Goal: Task Accomplishment & Management: Manage account settings

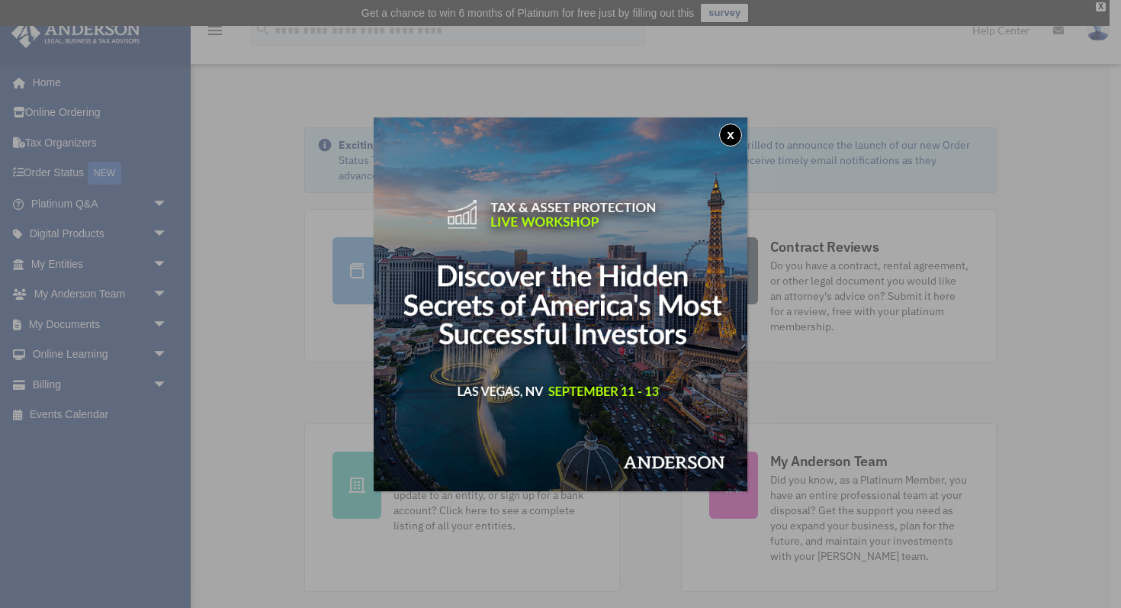
click at [735, 131] on button "x" at bounding box center [730, 134] width 23 height 23
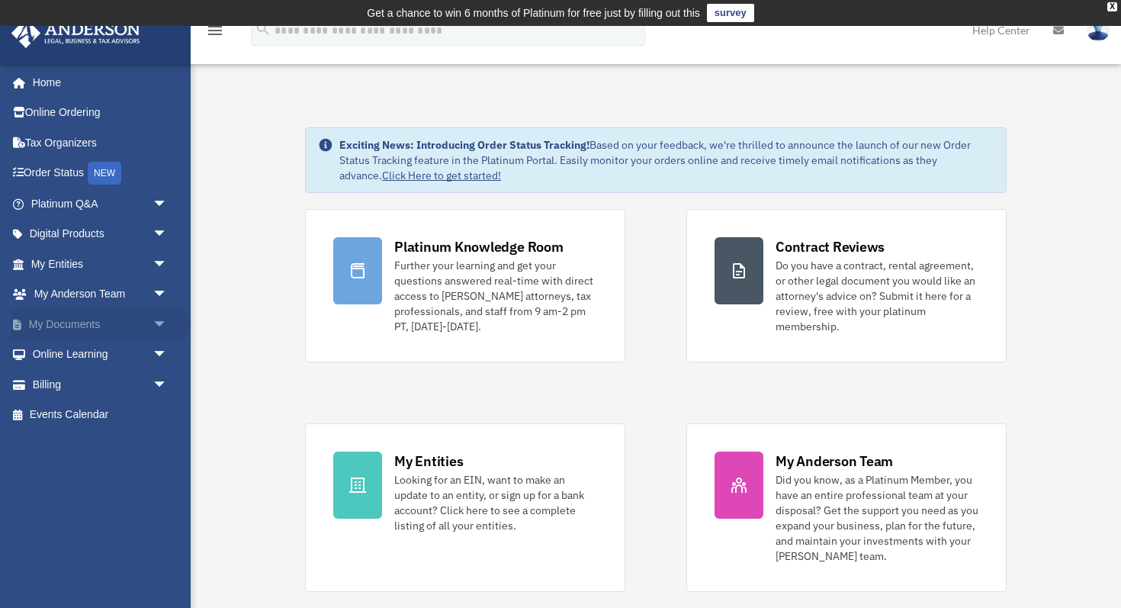
click at [158, 320] on span "arrow_drop_down" at bounding box center [167, 324] width 30 height 31
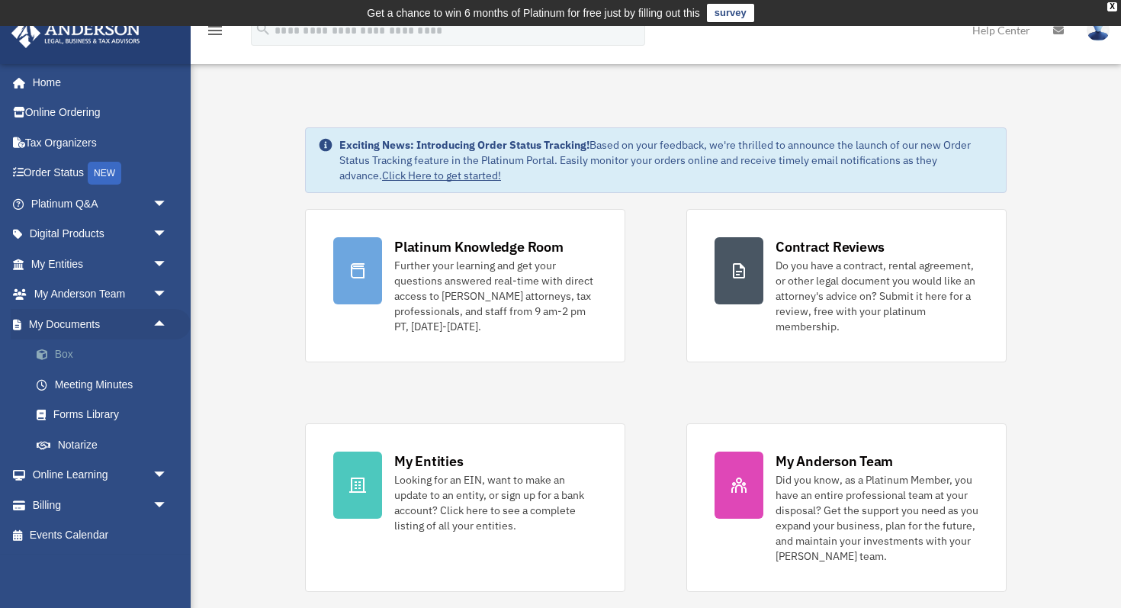
click at [83, 348] on link "Box" at bounding box center [105, 354] width 169 height 30
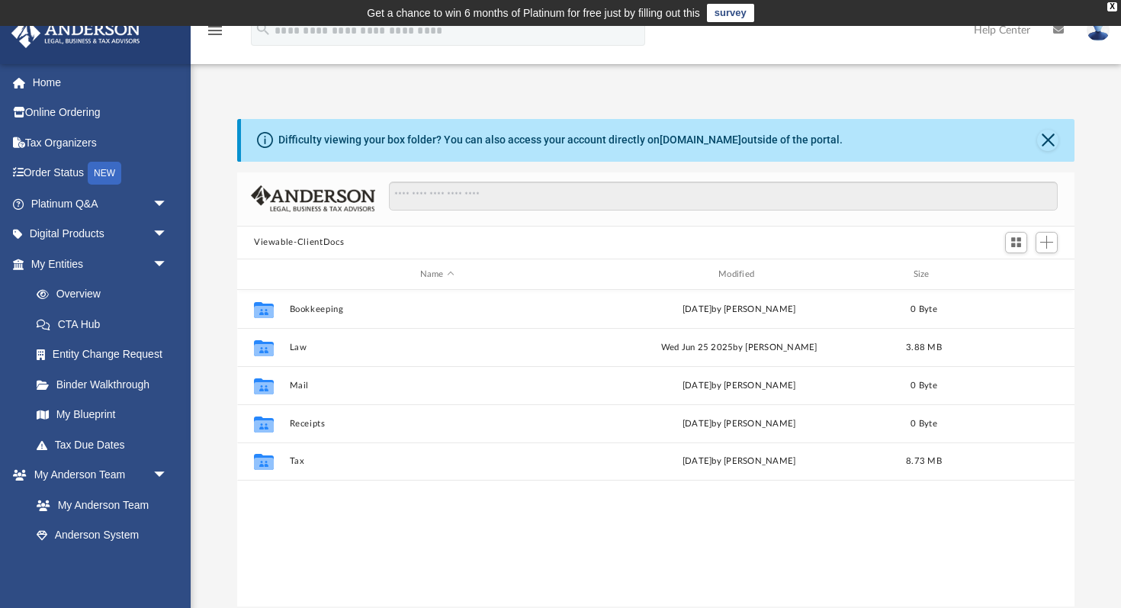
scroll to position [347, 837]
click at [1047, 143] on button "Close" at bounding box center [1047, 140] width 21 height 21
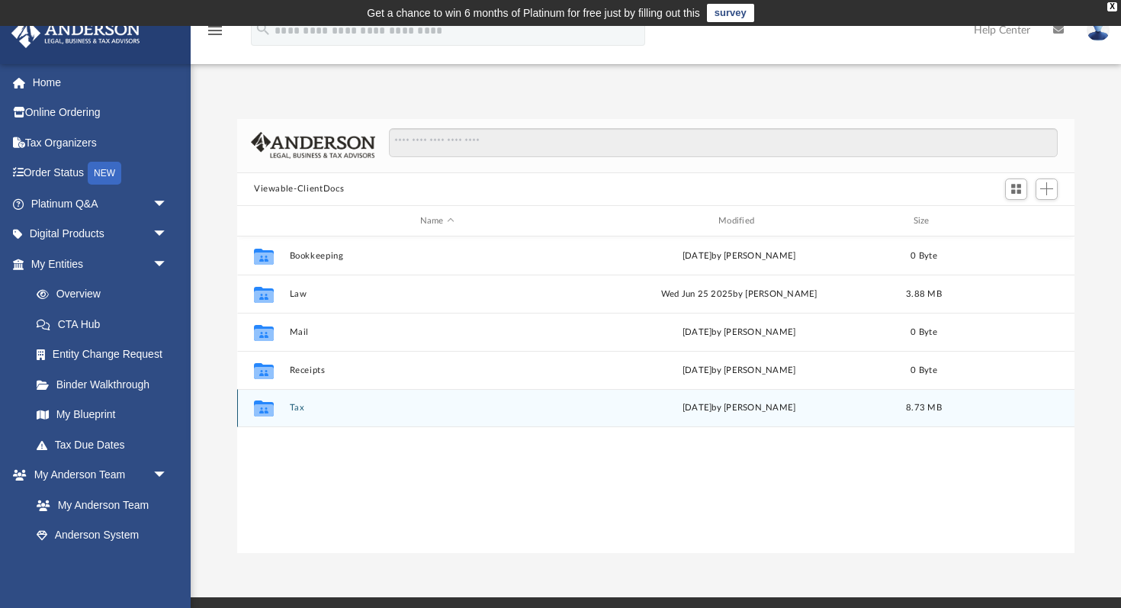
click at [313, 404] on button "Tax" at bounding box center [437, 408] width 295 height 10
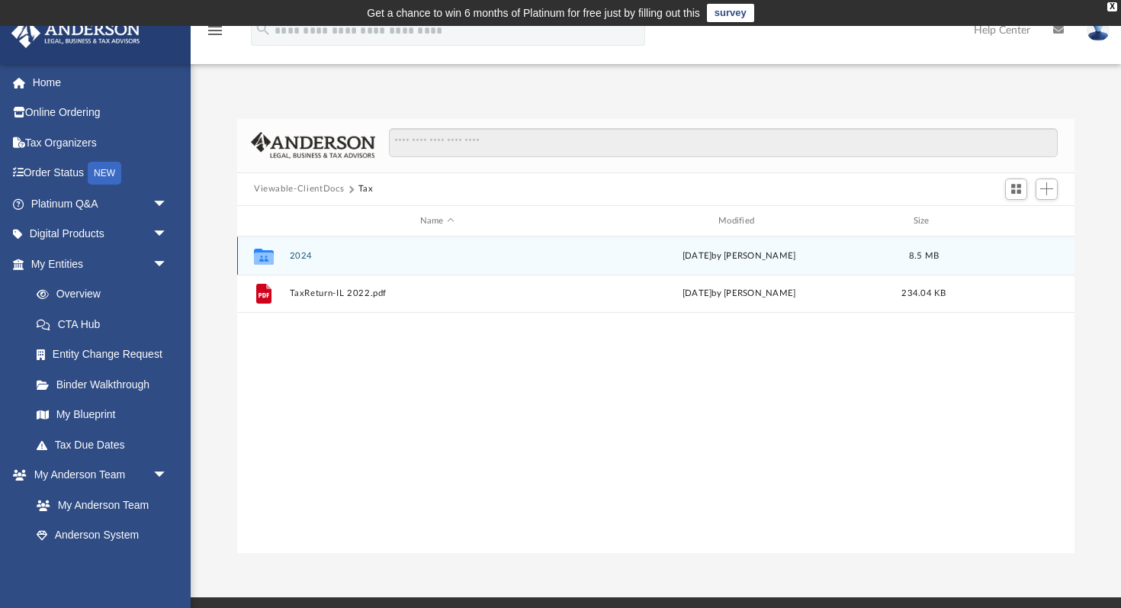
click at [302, 256] on button "2024" at bounding box center [437, 256] width 295 height 10
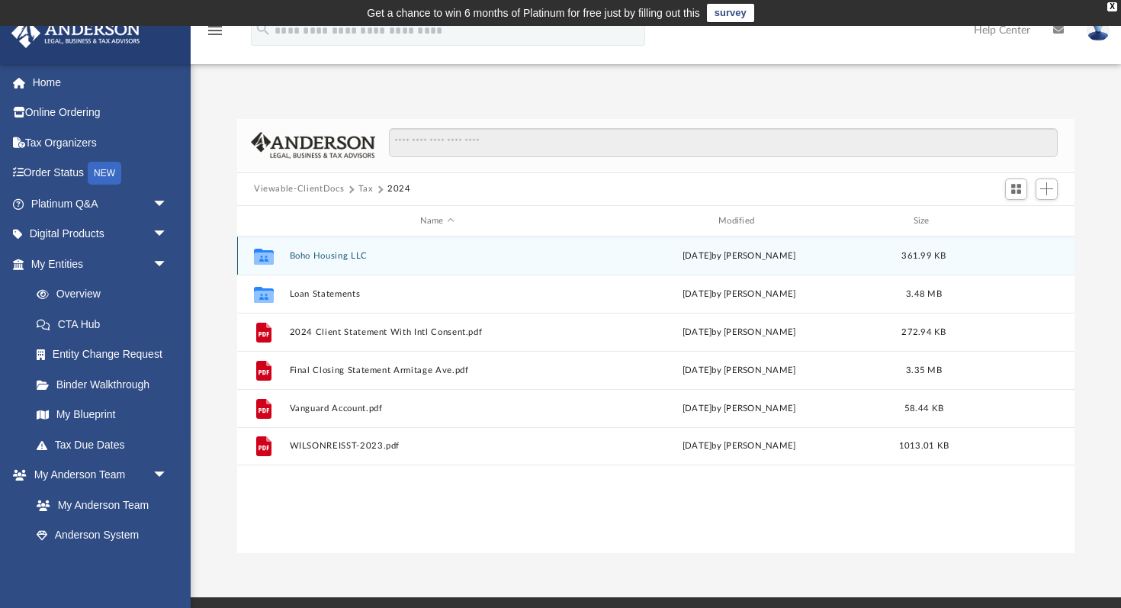
click at [344, 252] on button "Boho Housing LLC" at bounding box center [437, 256] width 295 height 10
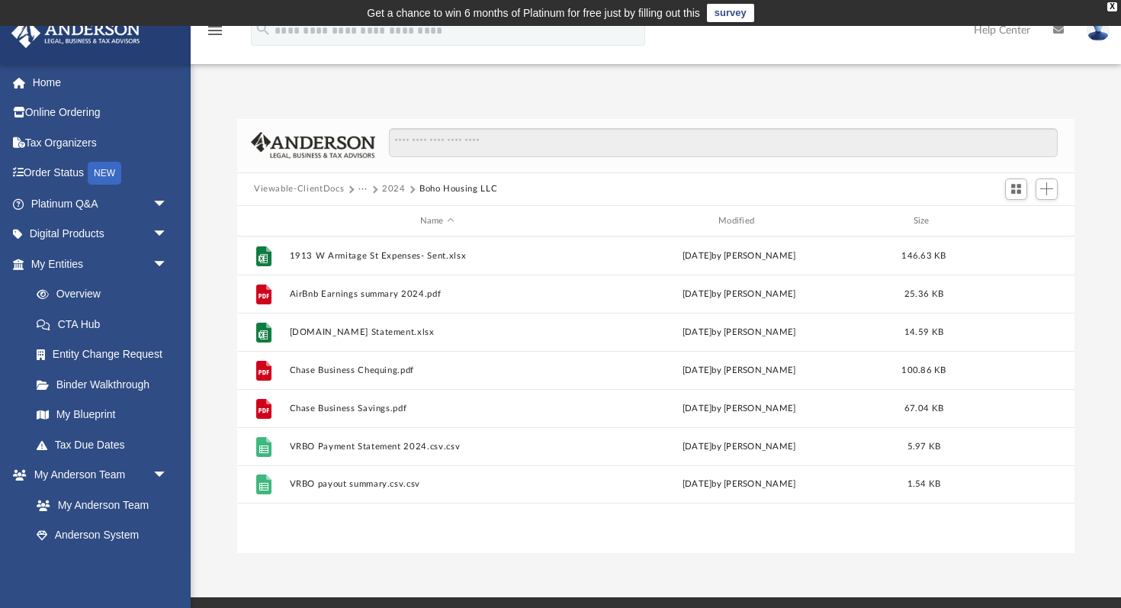
click at [394, 182] on button "2024" at bounding box center [394, 189] width 24 height 14
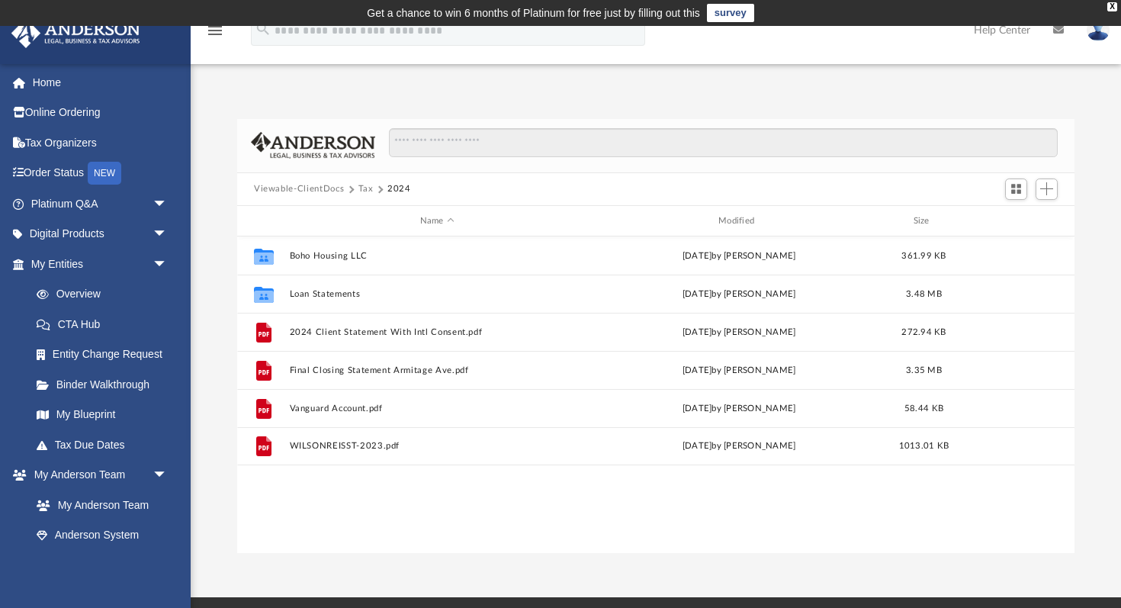
click at [362, 191] on button "Tax" at bounding box center [365, 189] width 15 height 14
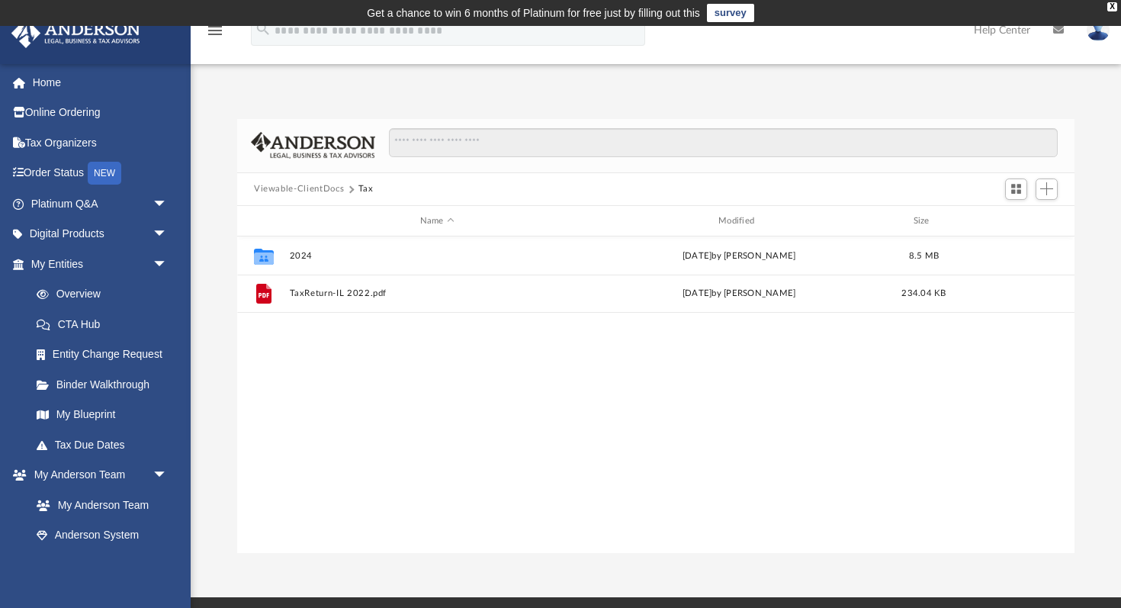
click at [320, 189] on button "Viewable-ClientDocs" at bounding box center [299, 189] width 90 height 14
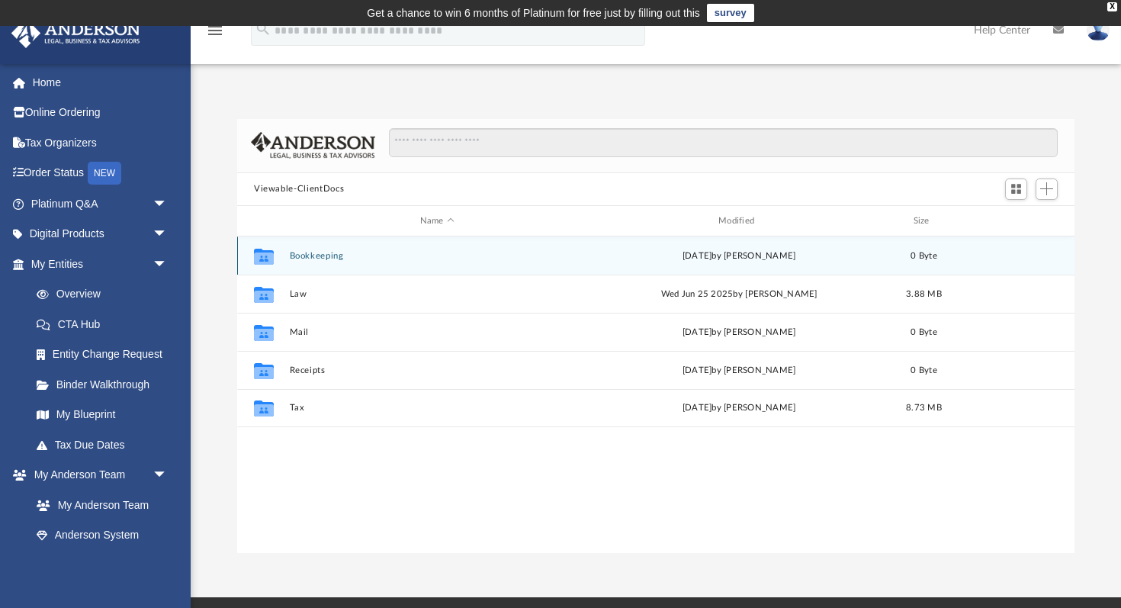
click at [338, 256] on button "Bookkeeping" at bounding box center [437, 256] width 295 height 10
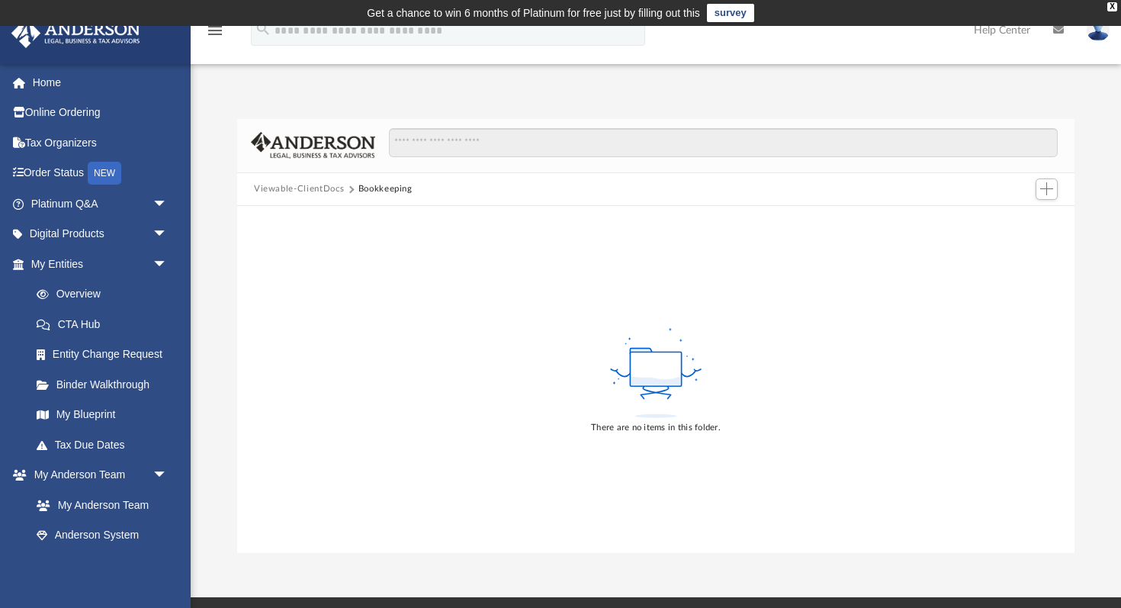
click at [306, 192] on button "Viewable-ClientDocs" at bounding box center [299, 189] width 90 height 14
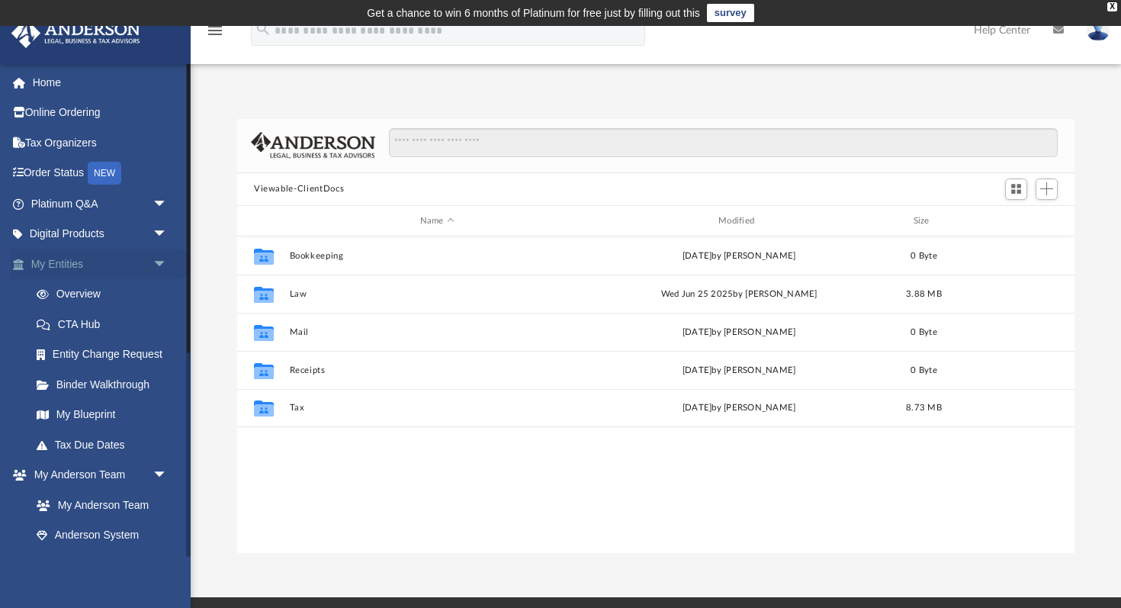
click at [162, 261] on span "arrow_drop_down" at bounding box center [167, 263] width 30 height 31
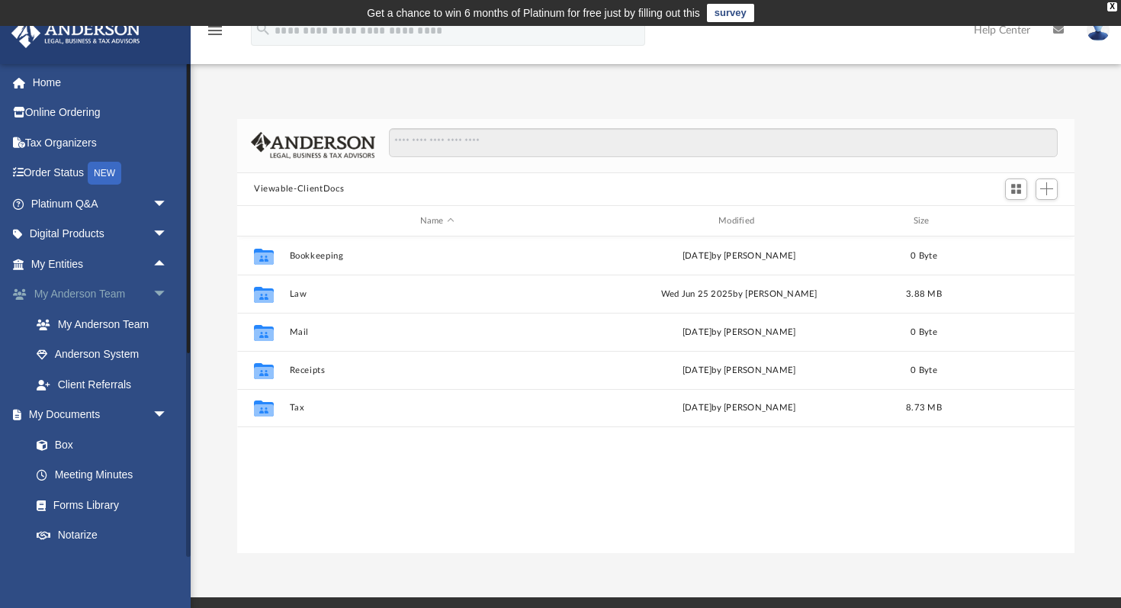
click at [161, 290] on span "arrow_drop_down" at bounding box center [167, 294] width 30 height 31
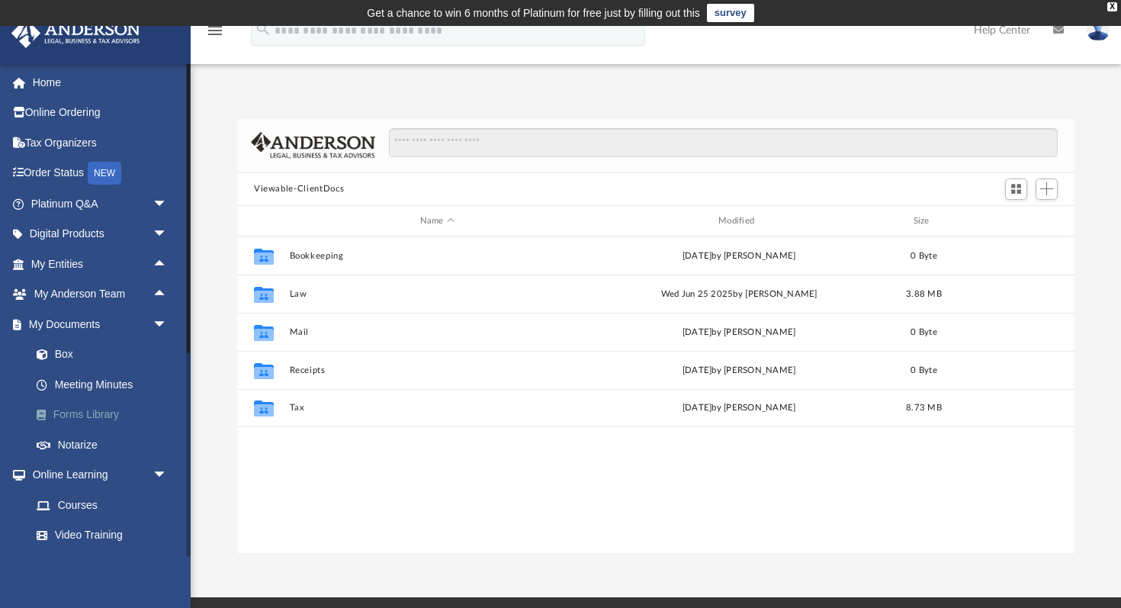
click at [103, 412] on link "Forms Library" at bounding box center [105, 414] width 169 height 30
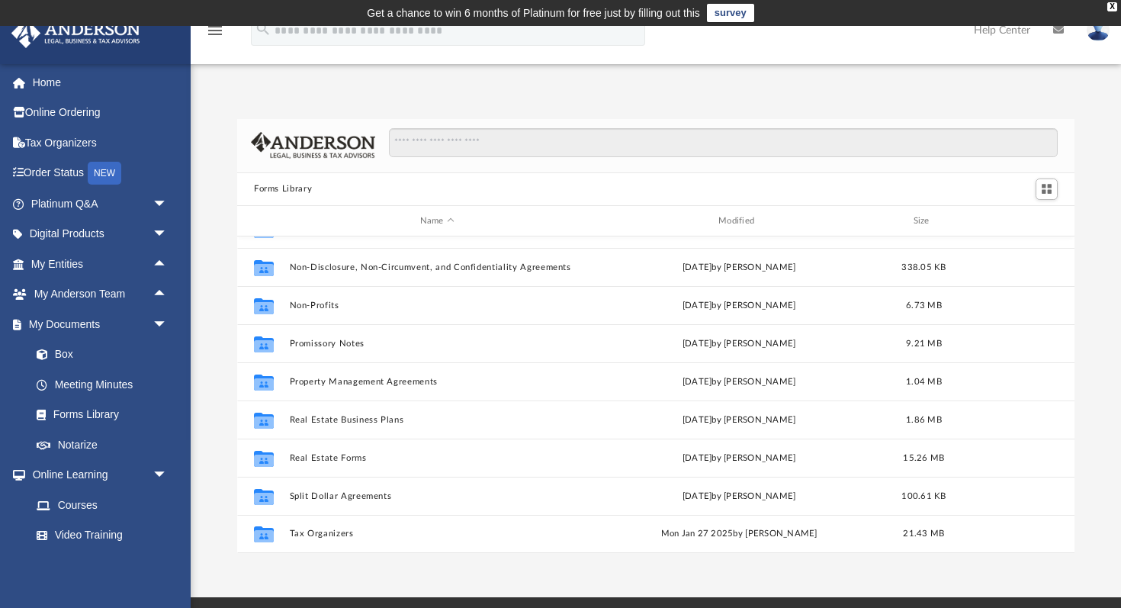
scroll to position [827, 0]
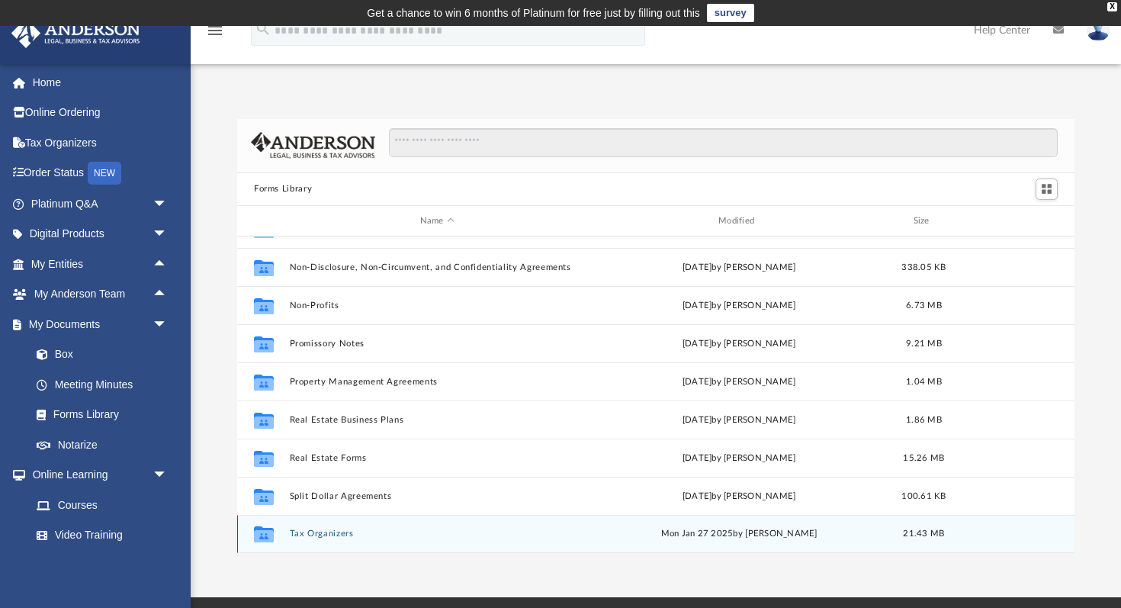
click at [338, 527] on div "Collaborated Folder Tax Organizers [DATE] by [PERSON_NAME] 21.43 MB" at bounding box center [655, 534] width 837 height 38
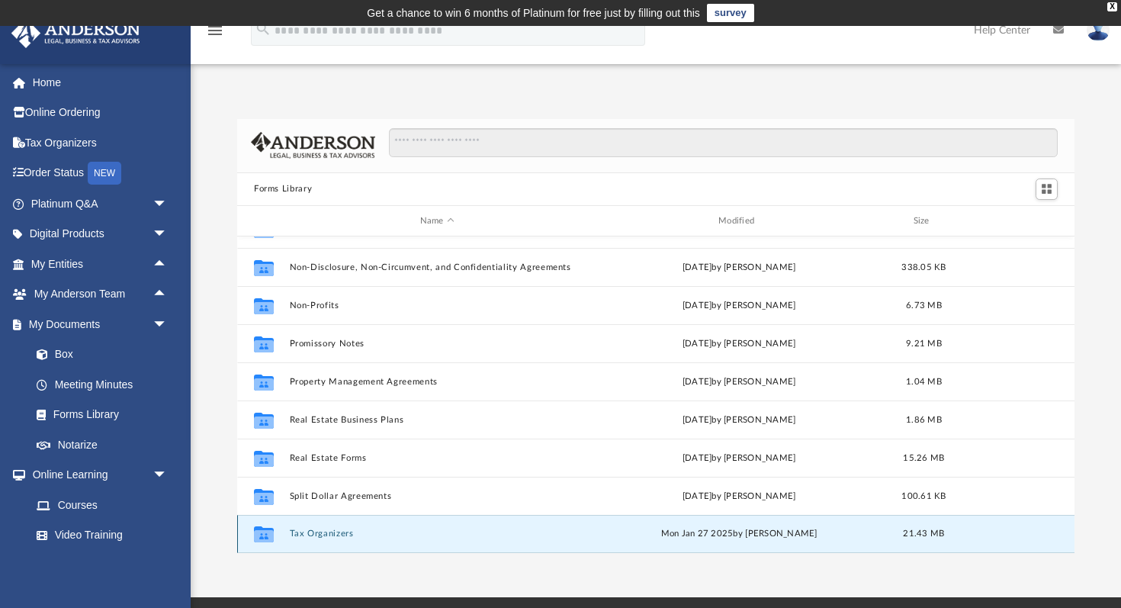
click at [335, 535] on button "Tax Organizers" at bounding box center [437, 534] width 295 height 10
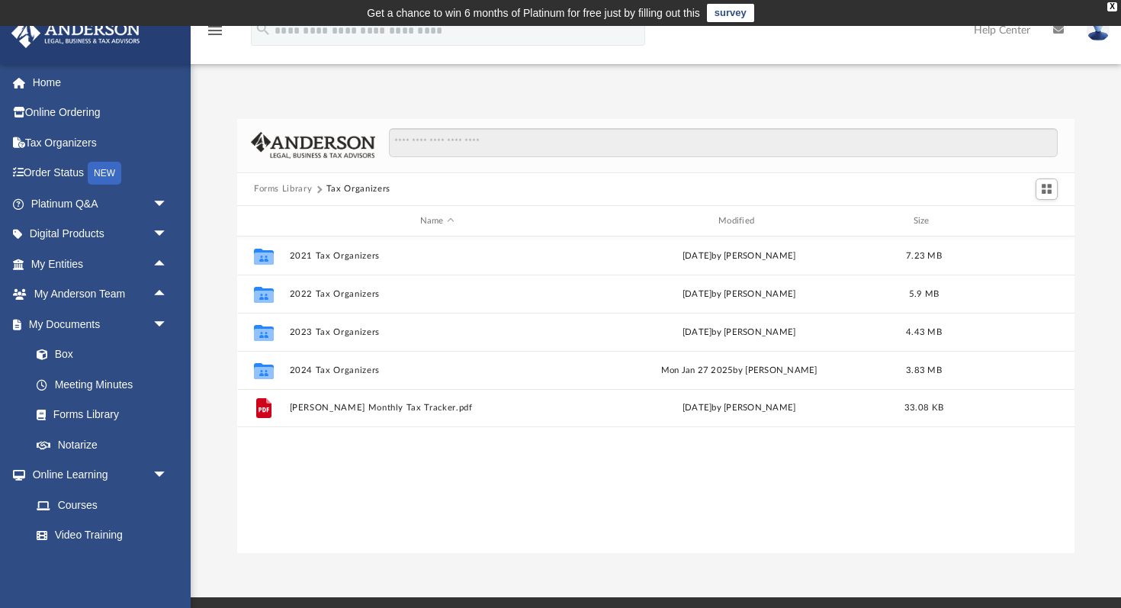
scroll to position [0, 0]
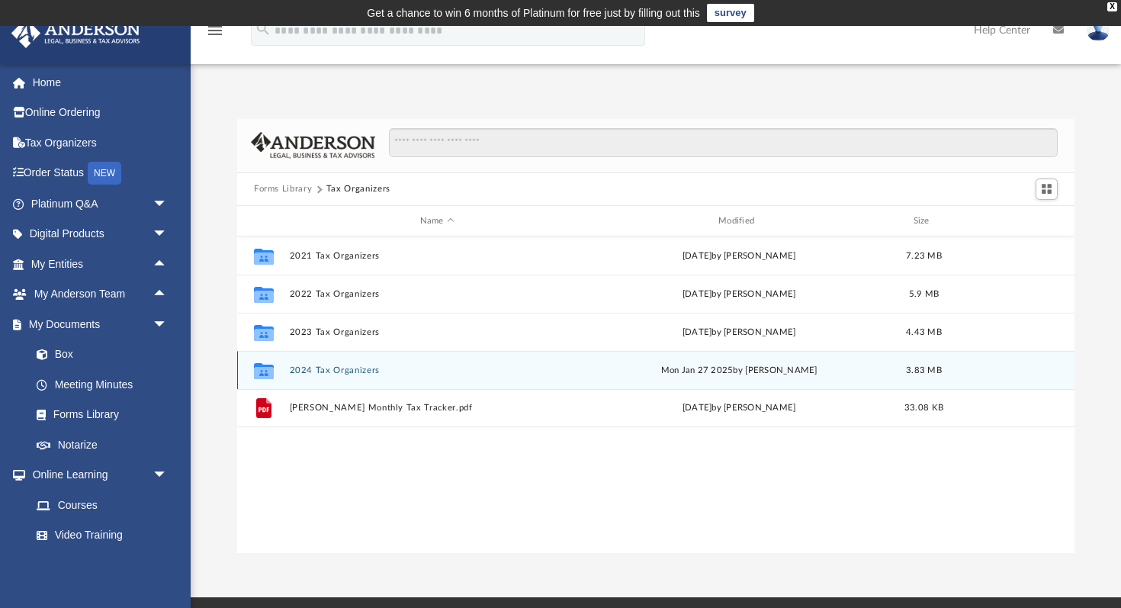
click at [361, 369] on button "2024 Tax Organizers" at bounding box center [437, 370] width 295 height 10
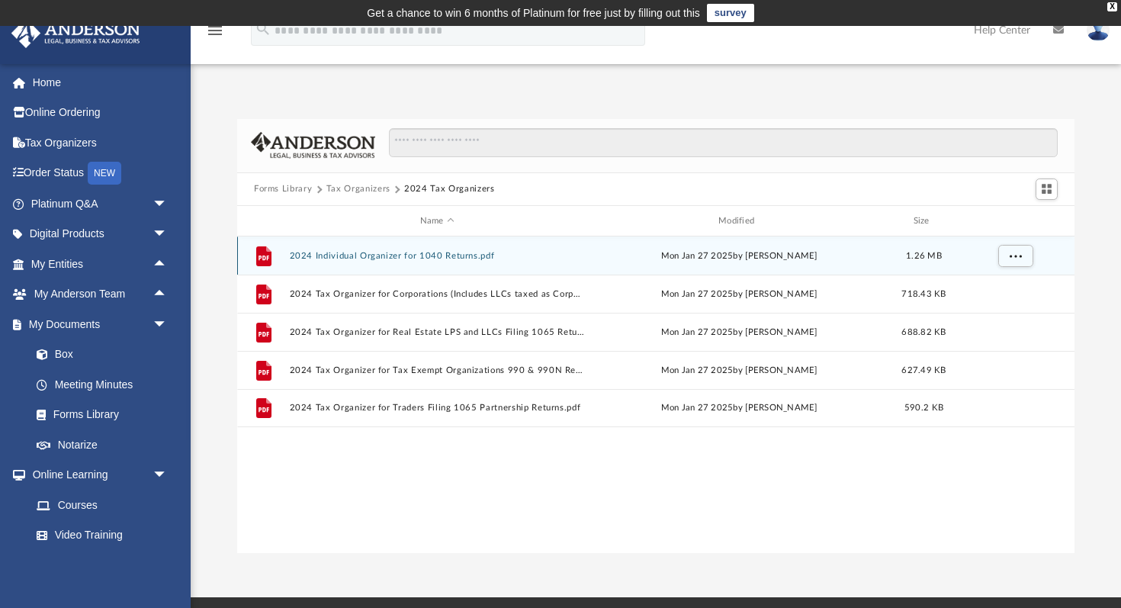
click at [450, 258] on button "2024 Individual Organizer for 1040 Returns.pdf" at bounding box center [437, 256] width 295 height 10
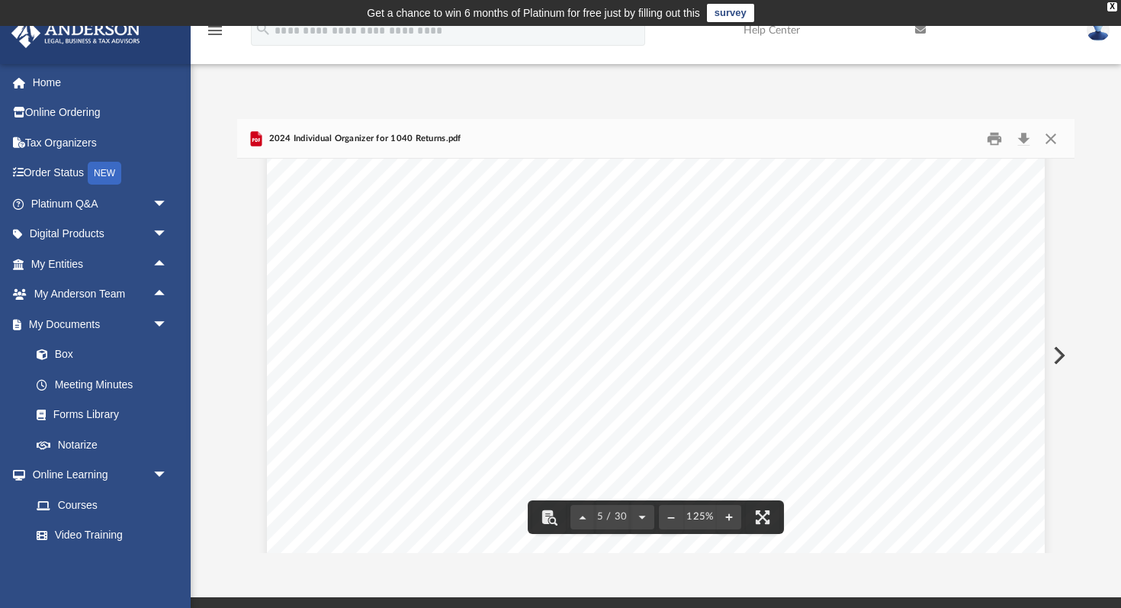
scroll to position [4420, 0]
click at [1026, 134] on button "Download" at bounding box center [1022, 139] width 27 height 24
click at [65, 349] on link "Box" at bounding box center [105, 354] width 169 height 30
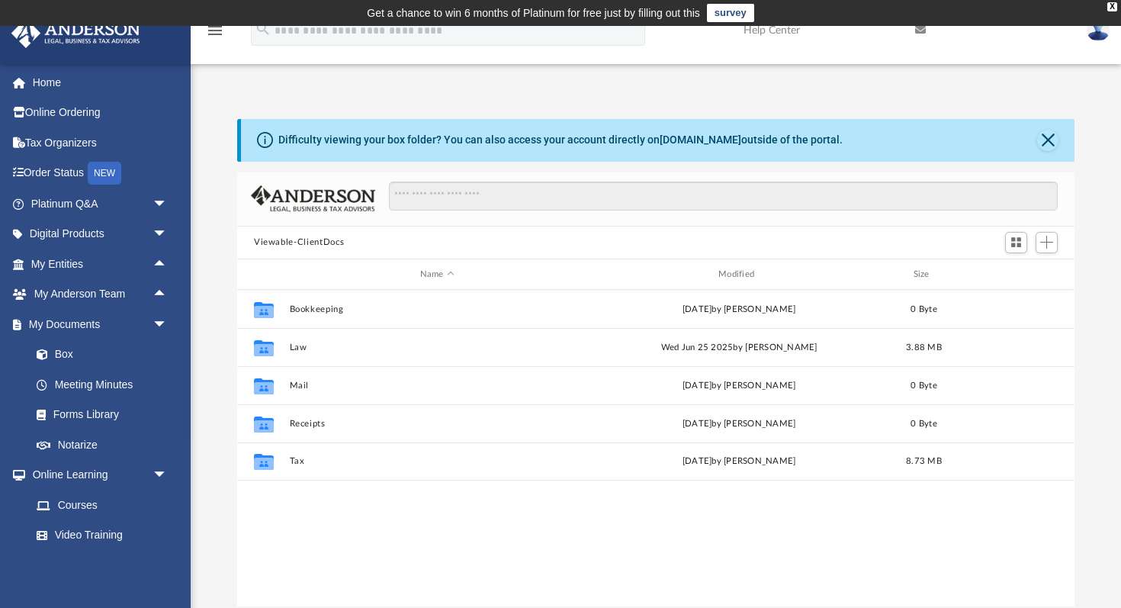
scroll to position [347, 837]
click at [374, 486] on div "Collaborated Folder Bookkeeping [DATE] by [PERSON_NAME] 0 Byte Collaborated Fol…" at bounding box center [655, 448] width 837 height 316
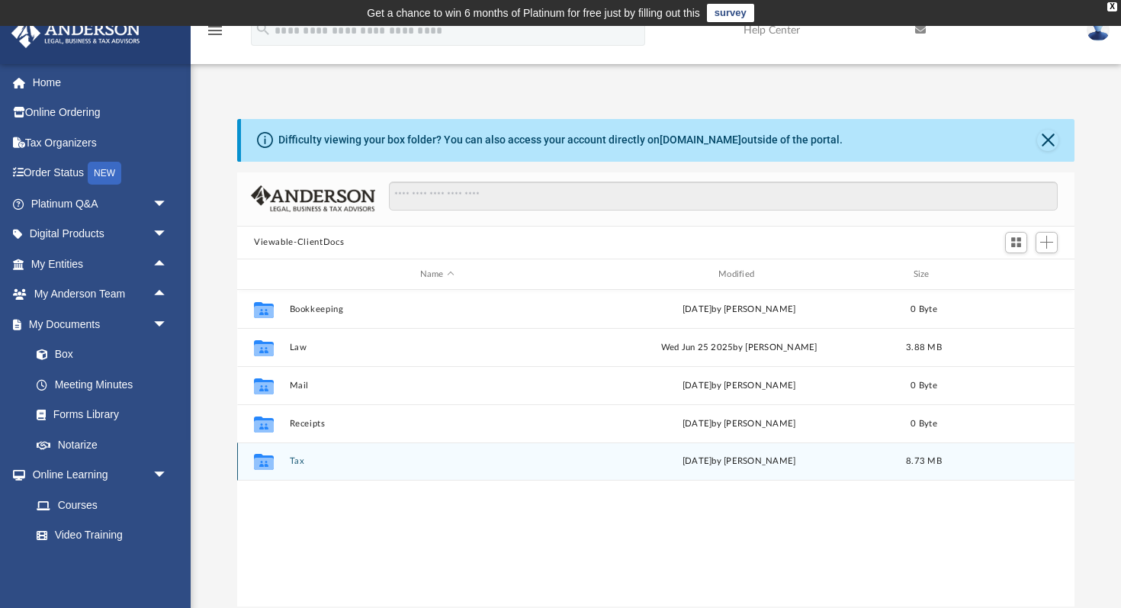
click at [388, 479] on div "Collaborated Folder Tax [DATE] by [PERSON_NAME] 8.73 MB" at bounding box center [655, 461] width 837 height 38
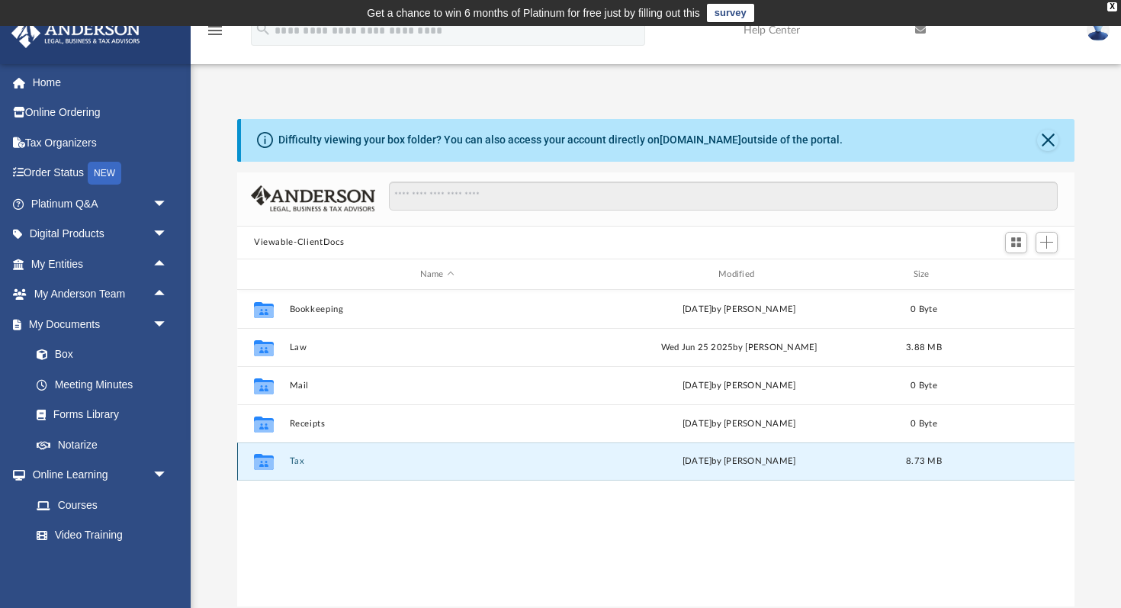
click at [713, 457] on div "[DATE] by [PERSON_NAME]" at bounding box center [739, 462] width 295 height 14
click at [269, 463] on icon "grid" at bounding box center [264, 463] width 20 height 12
click at [288, 463] on div "Collaborated Folder Tax [DATE] by [PERSON_NAME] 8.73 MB" at bounding box center [655, 461] width 837 height 38
click at [298, 461] on button "Tax" at bounding box center [437, 462] width 295 height 10
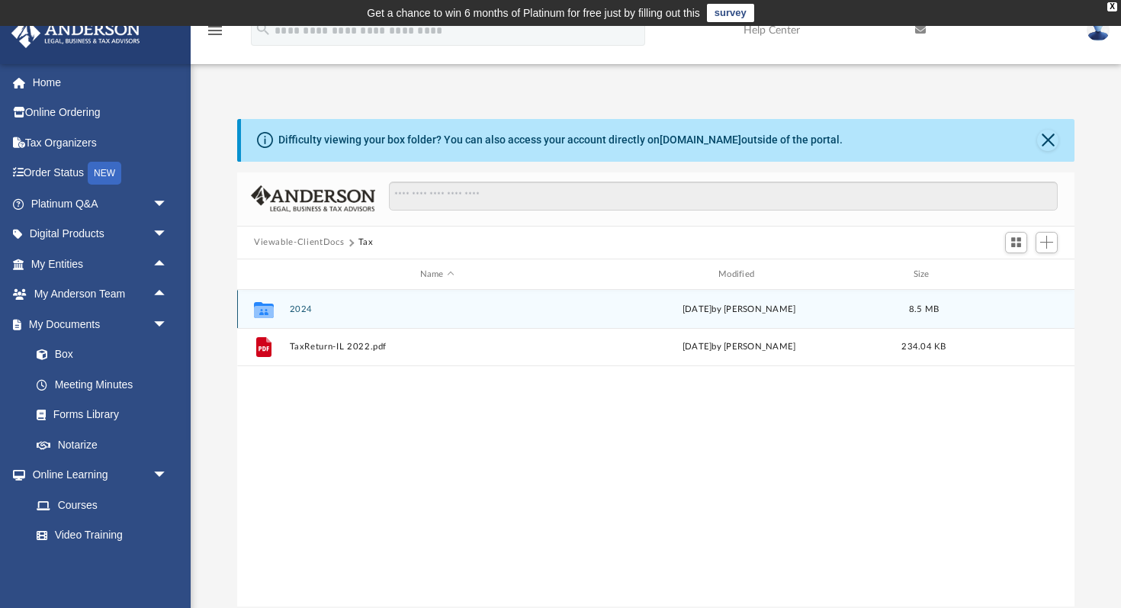
click at [300, 311] on button "2024" at bounding box center [437, 309] width 295 height 10
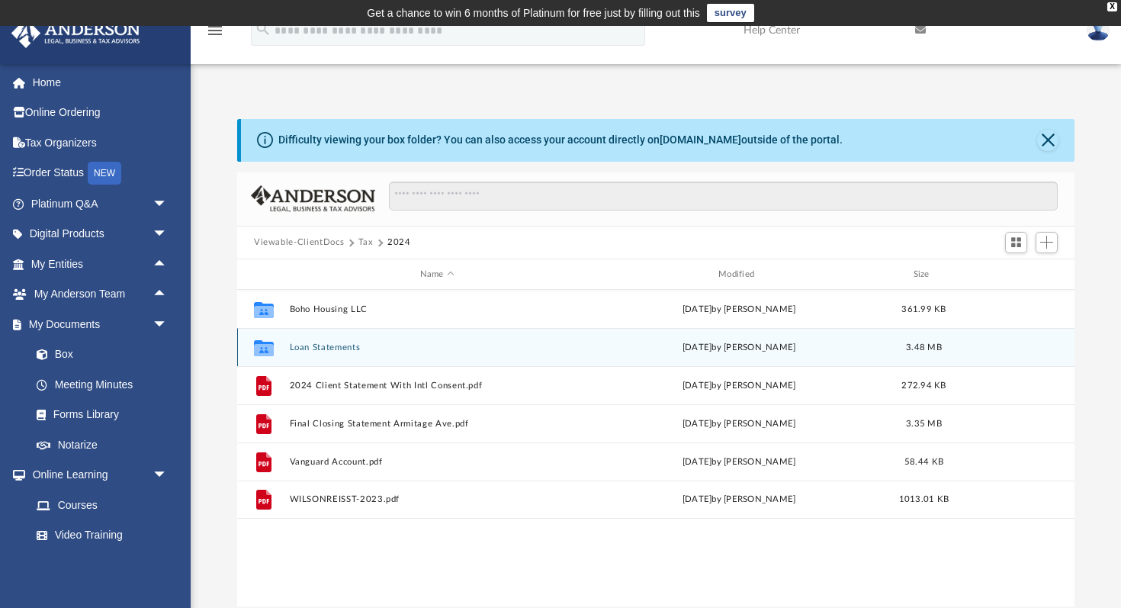
click at [328, 349] on button "Loan Statements" at bounding box center [437, 347] width 295 height 10
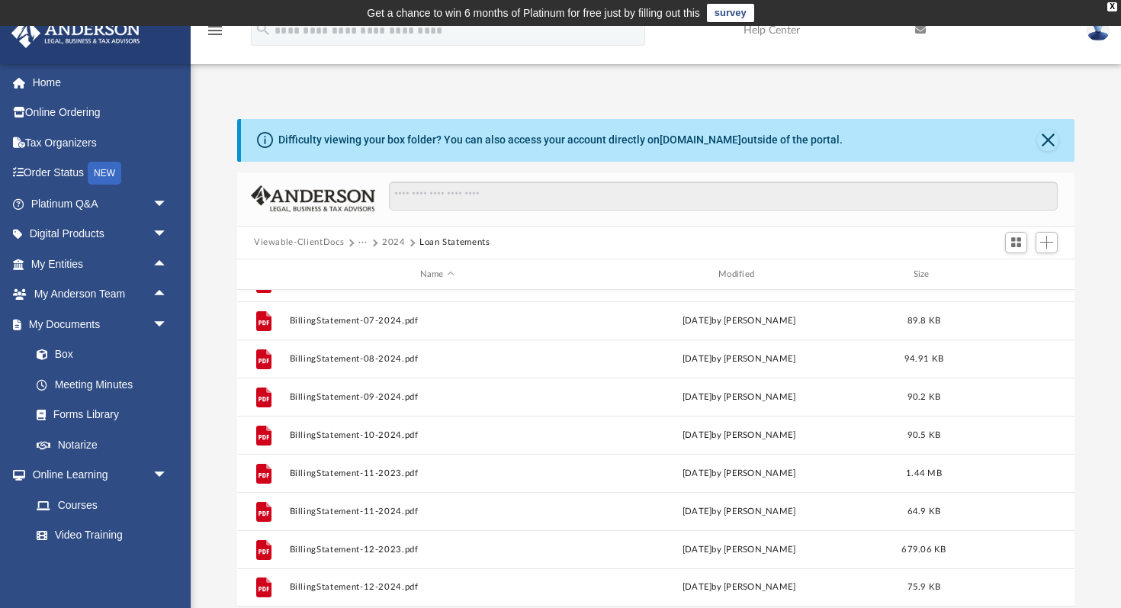
scroll to position [217, 0]
click at [392, 240] on button "2024" at bounding box center [394, 243] width 24 height 14
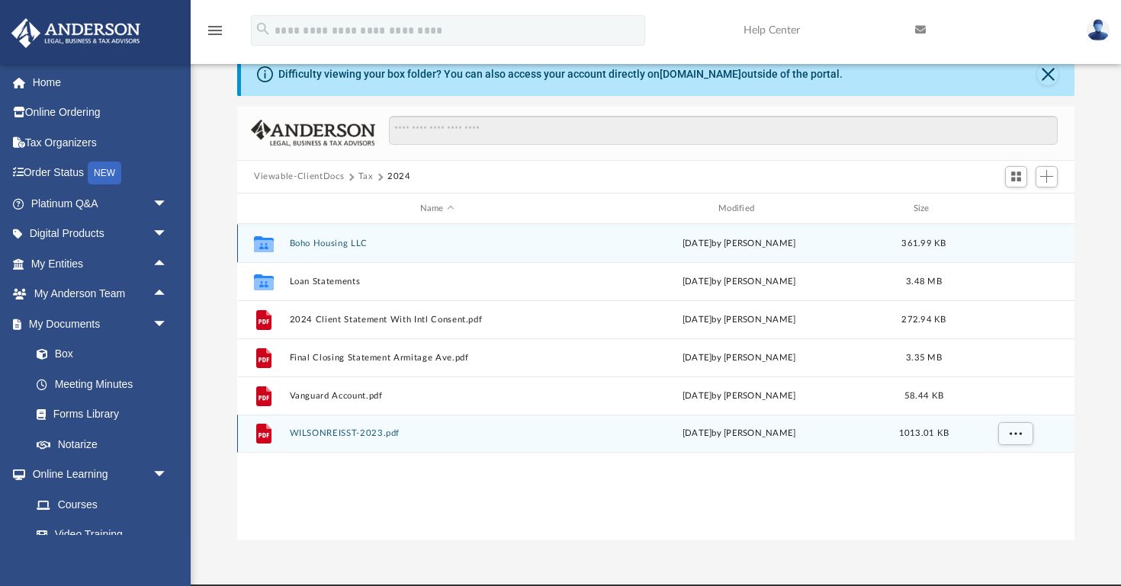
scroll to position [68, 0]
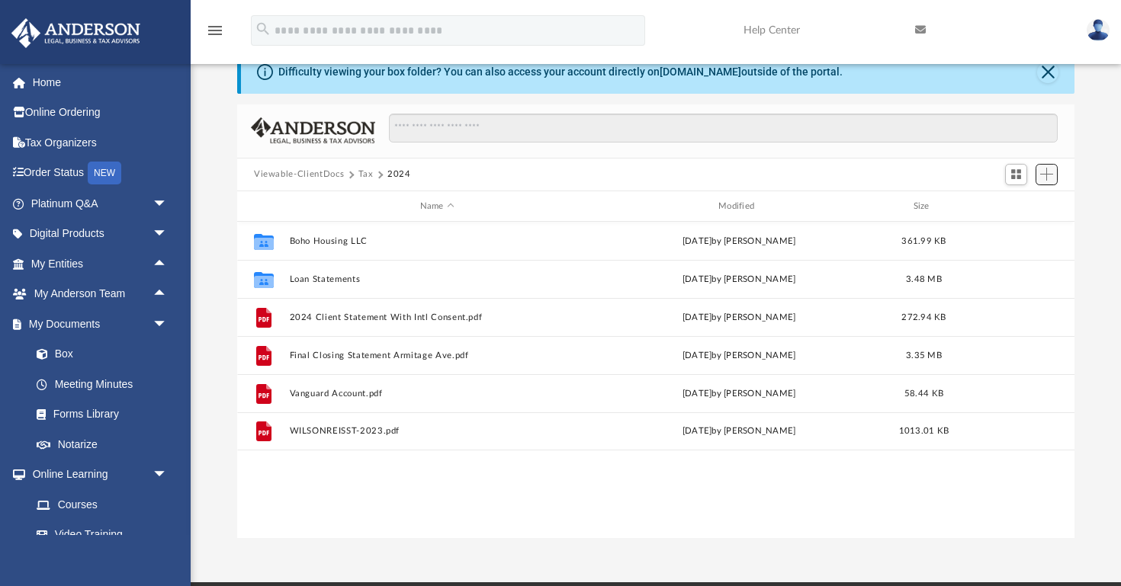
click at [1052, 178] on span "Add" at bounding box center [1046, 174] width 13 height 13
click at [1024, 204] on li "Upload" at bounding box center [1024, 205] width 49 height 16
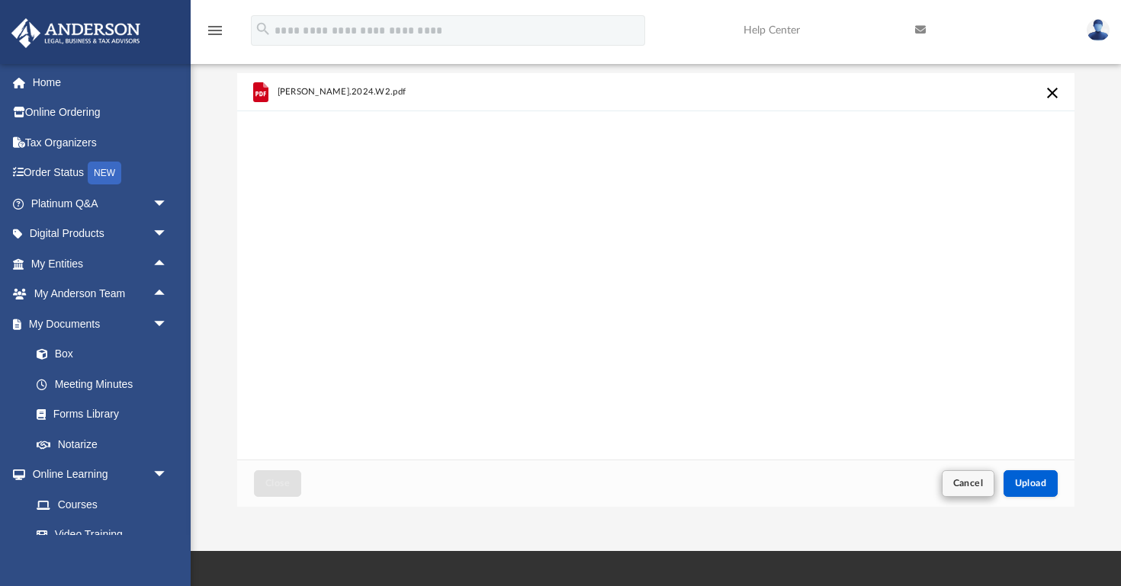
scroll to position [108, 0]
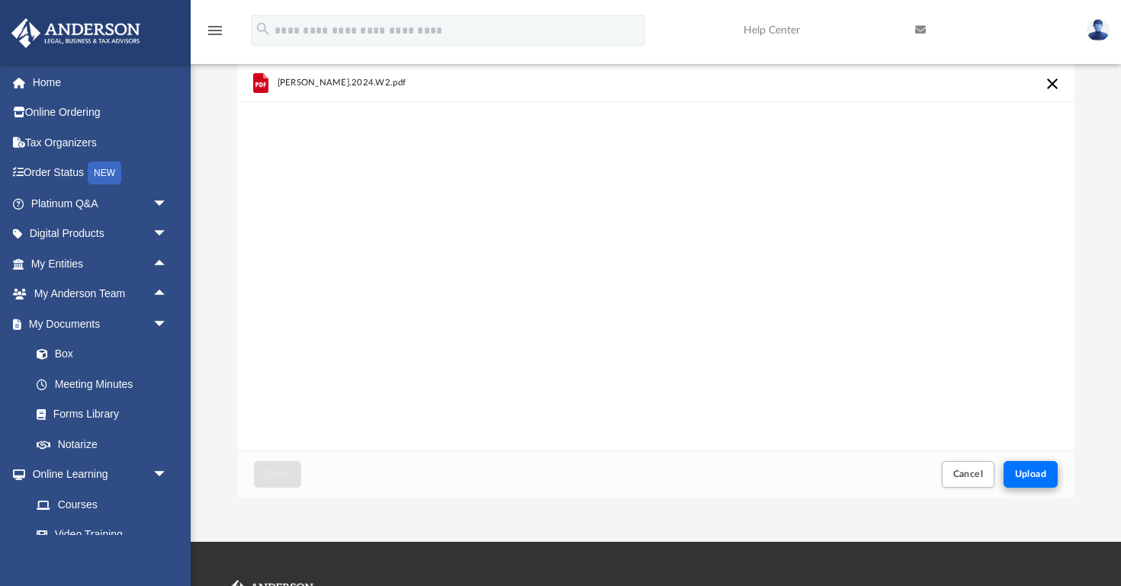
click at [1037, 470] on span "Upload" at bounding box center [1031, 474] width 32 height 9
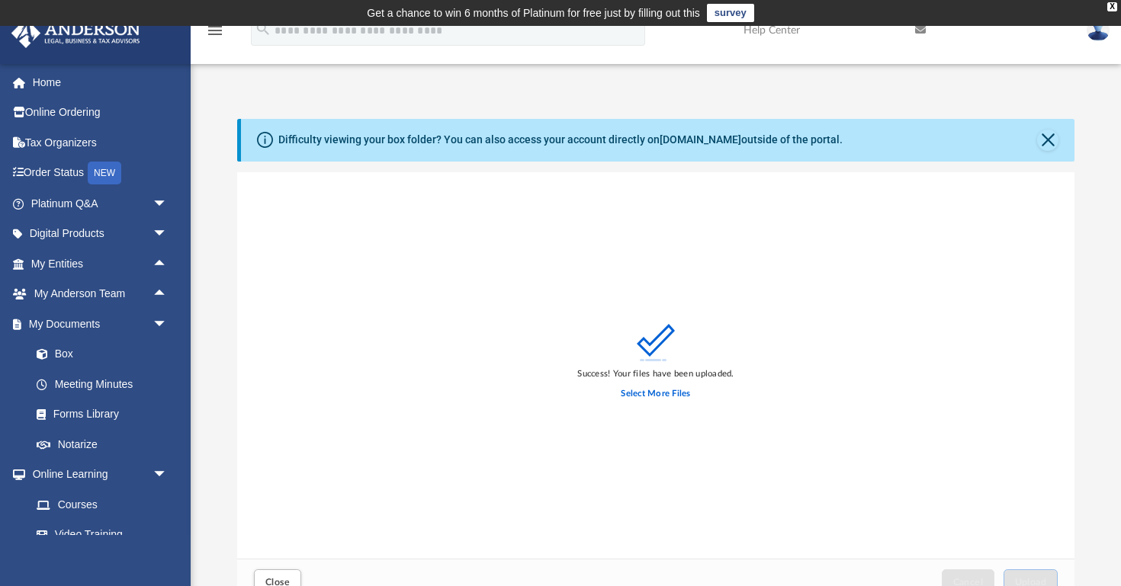
scroll to position [0, 0]
click at [1051, 140] on button "Close" at bounding box center [1047, 140] width 21 height 21
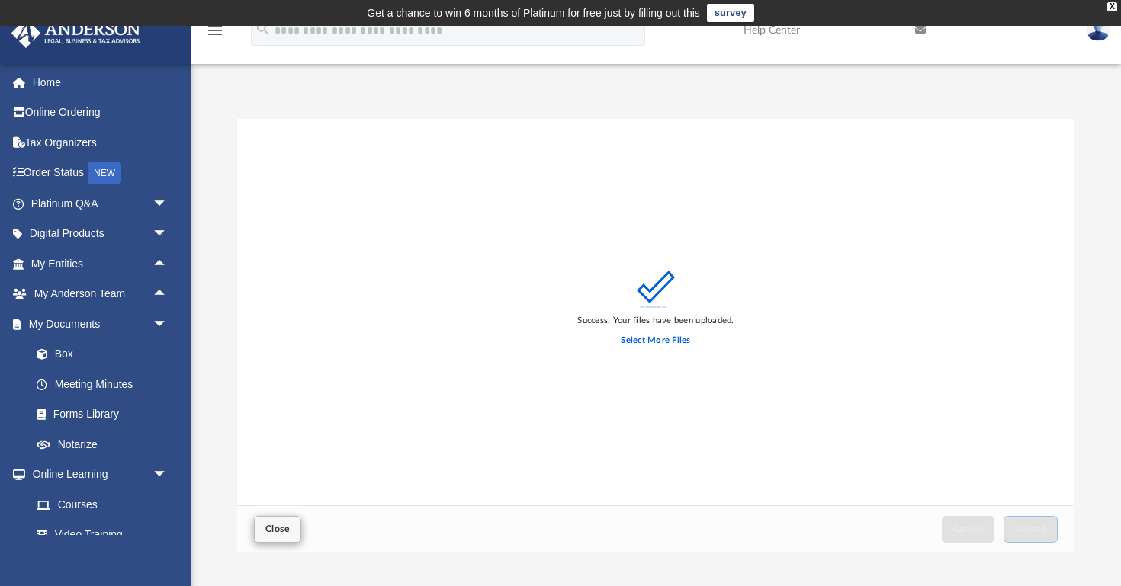
click at [282, 524] on span "Close" at bounding box center [277, 528] width 24 height 9
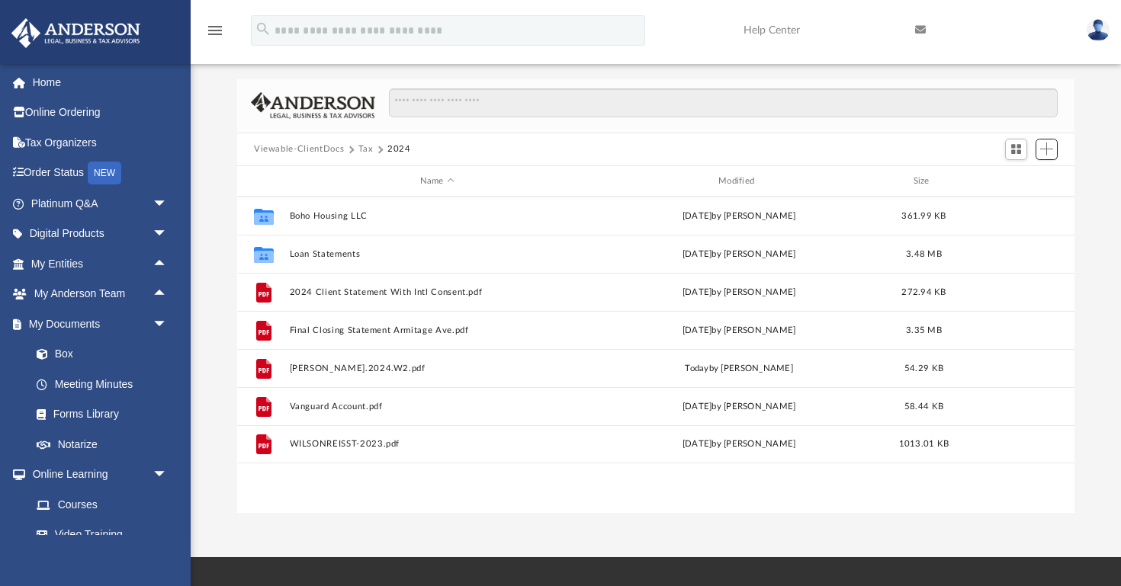
scroll to position [40, 0]
